Goal: Information Seeking & Learning: Check status

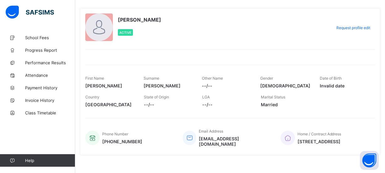
scroll to position [36, 0]
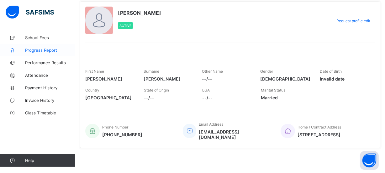
click at [36, 49] on span "Progress Report" at bounding box center [50, 50] width 50 height 5
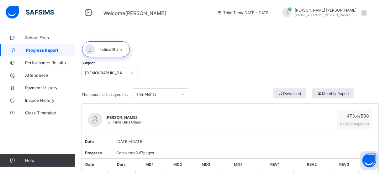
click at [149, 93] on div "This Month" at bounding box center [156, 94] width 41 height 5
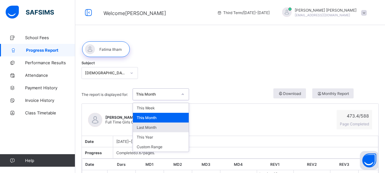
click at [247, 76] on div "Subject Quran Memorisation" at bounding box center [230, 73] width 297 height 24
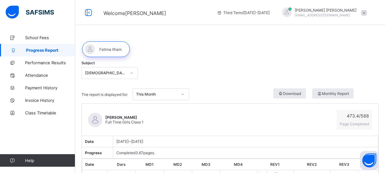
click at [336, 94] on span "Monthly Report" at bounding box center [333, 93] width 32 height 5
click at [32, 66] on link "Performance Results" at bounding box center [37, 62] width 75 height 13
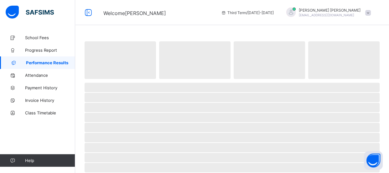
select select "****"
select select "*"
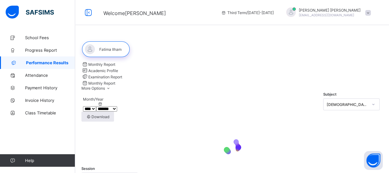
click at [118, 68] on span "Academic Profile" at bounding box center [103, 70] width 30 height 5
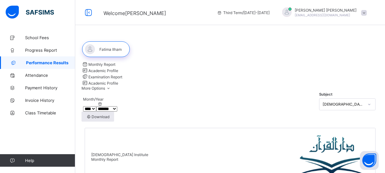
click at [208, 73] on div "Examination Report" at bounding box center [230, 76] width 297 height 6
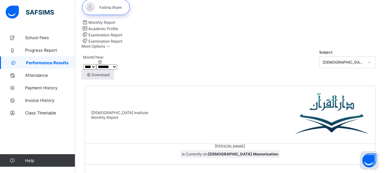
scroll to position [28, 0]
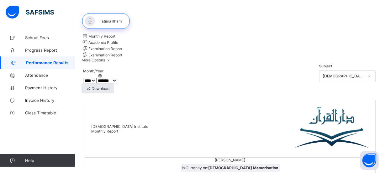
drag, startPoint x: 142, startPoint y: 125, endPoint x: 139, endPoint y: 109, distance: 15.6
drag, startPoint x: 162, startPoint y: 70, endPoint x: 162, endPoint y: 63, distance: 7.2
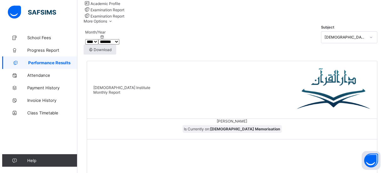
scroll to position [72, 0]
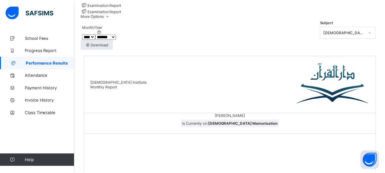
scroll to position [0, 0]
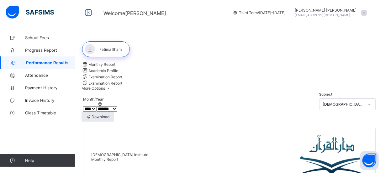
click at [153, 67] on div "Academic Profile" at bounding box center [230, 70] width 297 height 6
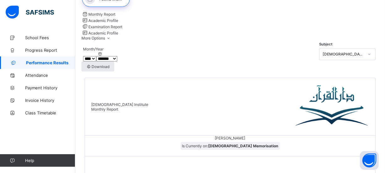
scroll to position [57, 0]
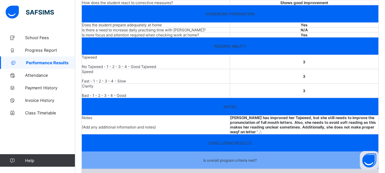
scroll to position [765, 0]
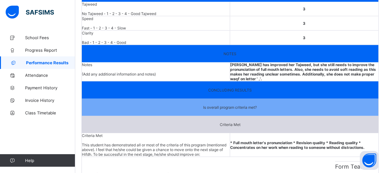
drag, startPoint x: 285, startPoint y: 88, endPoint x: 227, endPoint y: 158, distance: 91.3
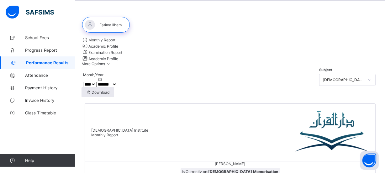
scroll to position [0, 0]
